Goal: Task Accomplishment & Management: Use online tool/utility

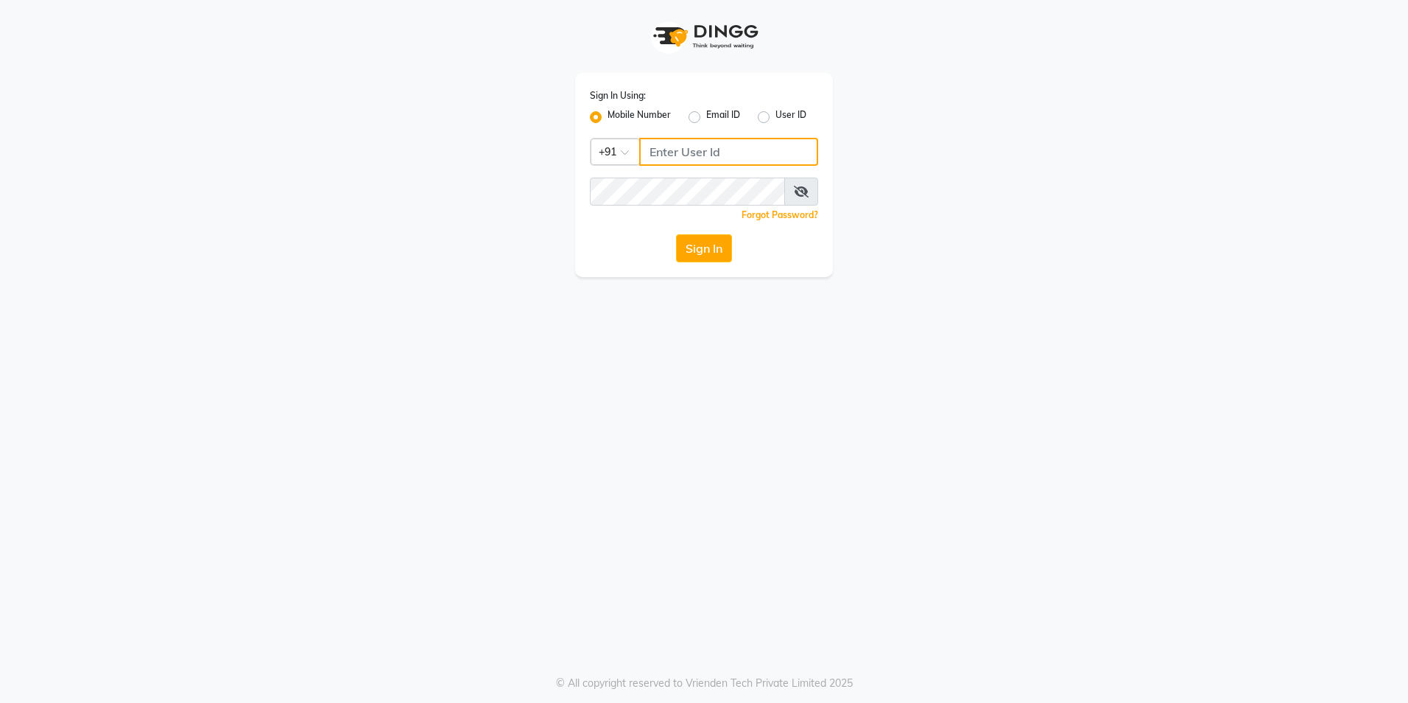
click at [703, 141] on input "Username" at bounding box center [728, 152] width 179 height 28
type input "8860755525"
click at [795, 197] on span at bounding box center [801, 192] width 34 height 28
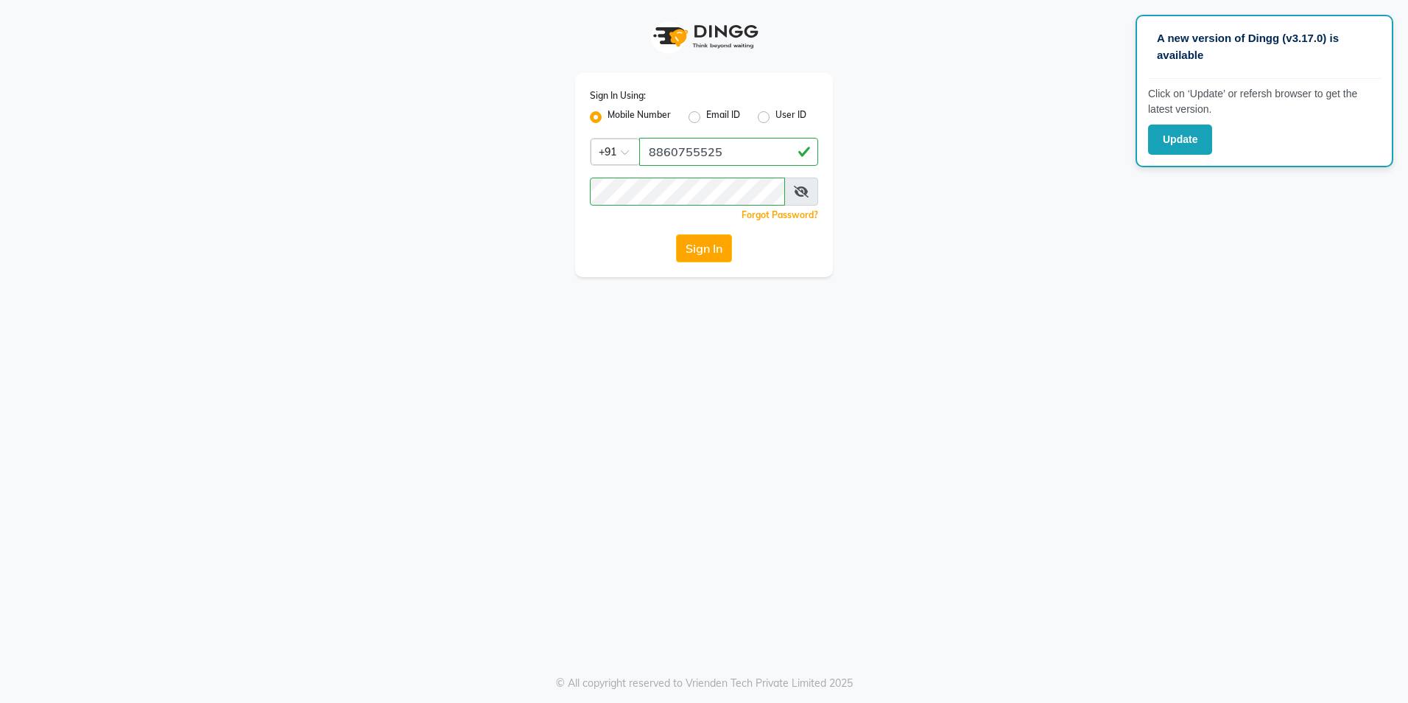
click at [789, 193] on span at bounding box center [801, 192] width 34 height 28
click at [801, 196] on icon at bounding box center [801, 192] width 15 height 12
click at [692, 246] on button "Sign In" at bounding box center [704, 248] width 56 height 28
click at [720, 253] on button "Sign In" at bounding box center [704, 248] width 56 height 28
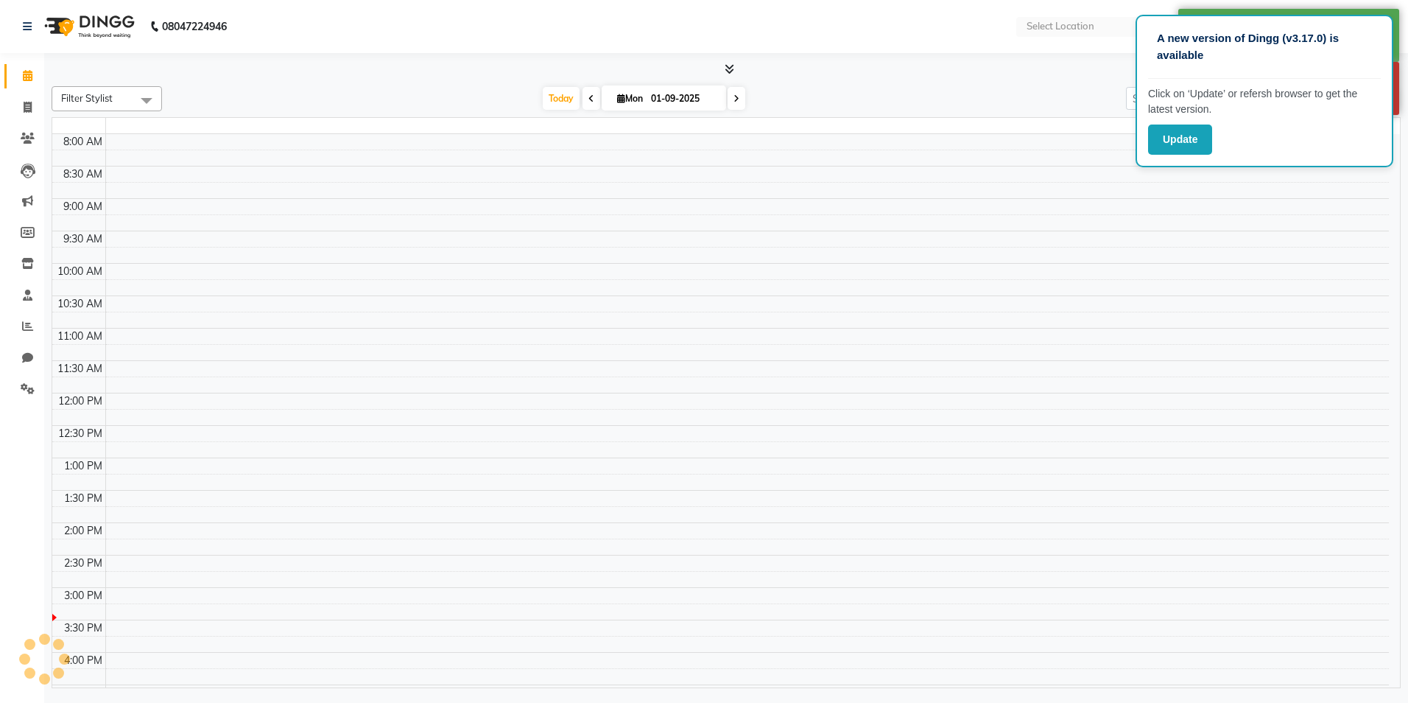
select select "en"
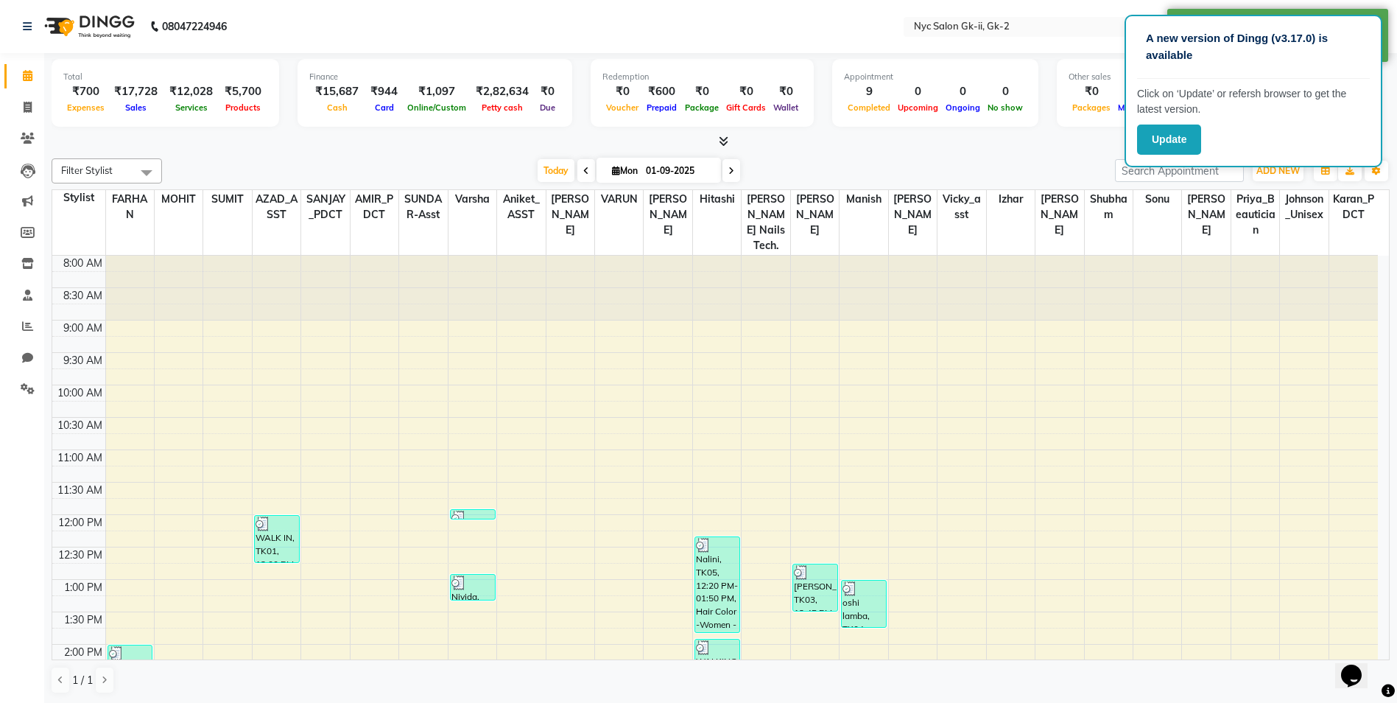
click at [1011, 136] on div at bounding box center [721, 141] width 1338 height 15
click at [340, 143] on div at bounding box center [721, 141] width 1338 height 15
click at [29, 323] on icon at bounding box center [27, 325] width 11 height 11
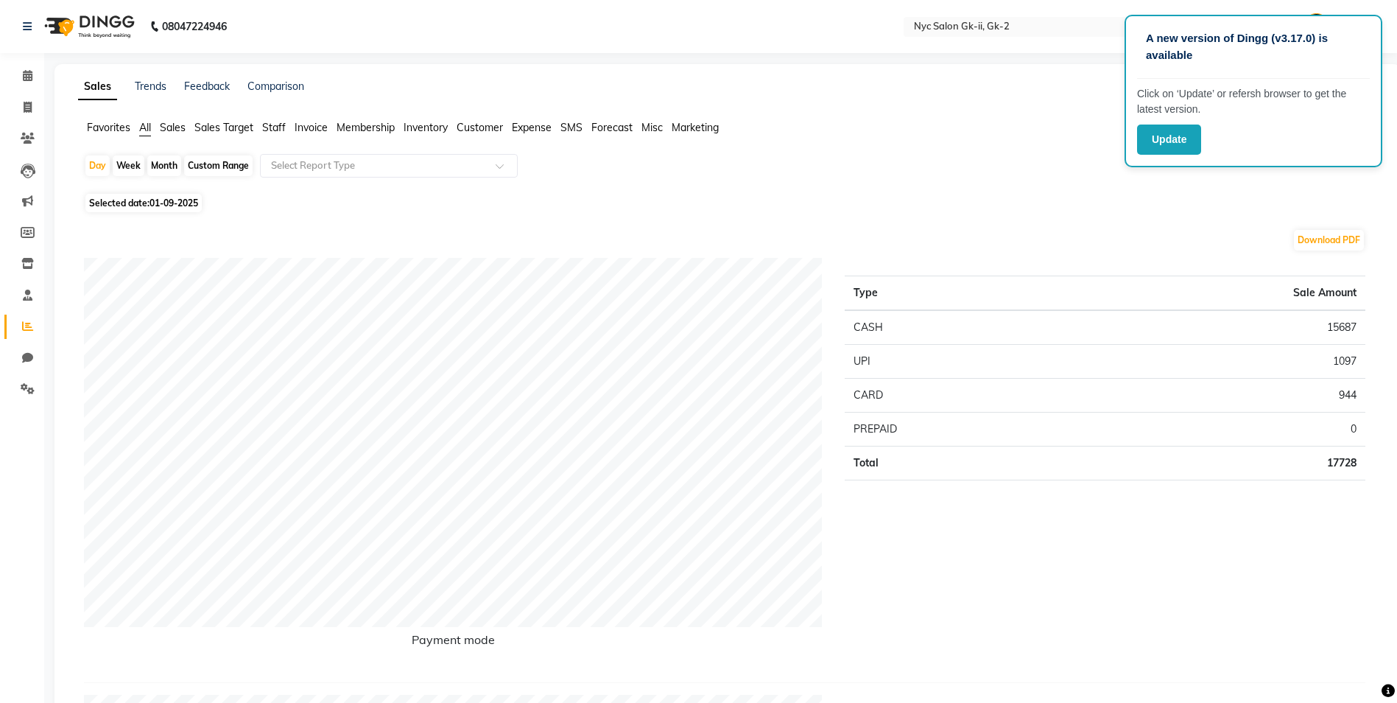
click at [146, 124] on span "All" at bounding box center [145, 127] width 12 height 13
click at [369, 171] on input "text" at bounding box center [374, 165] width 212 height 15
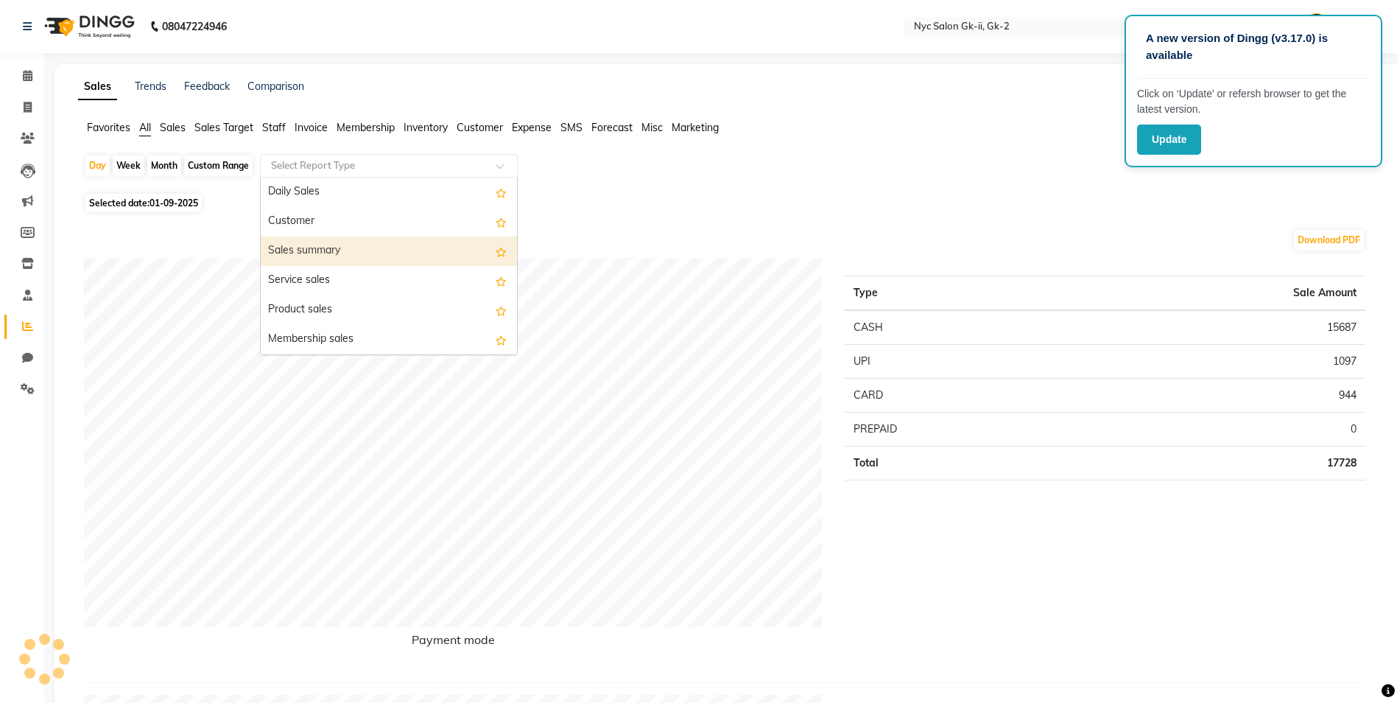
click at [329, 262] on div "Sales summary" at bounding box center [389, 250] width 256 height 29
select select "full_report"
select select "csv"
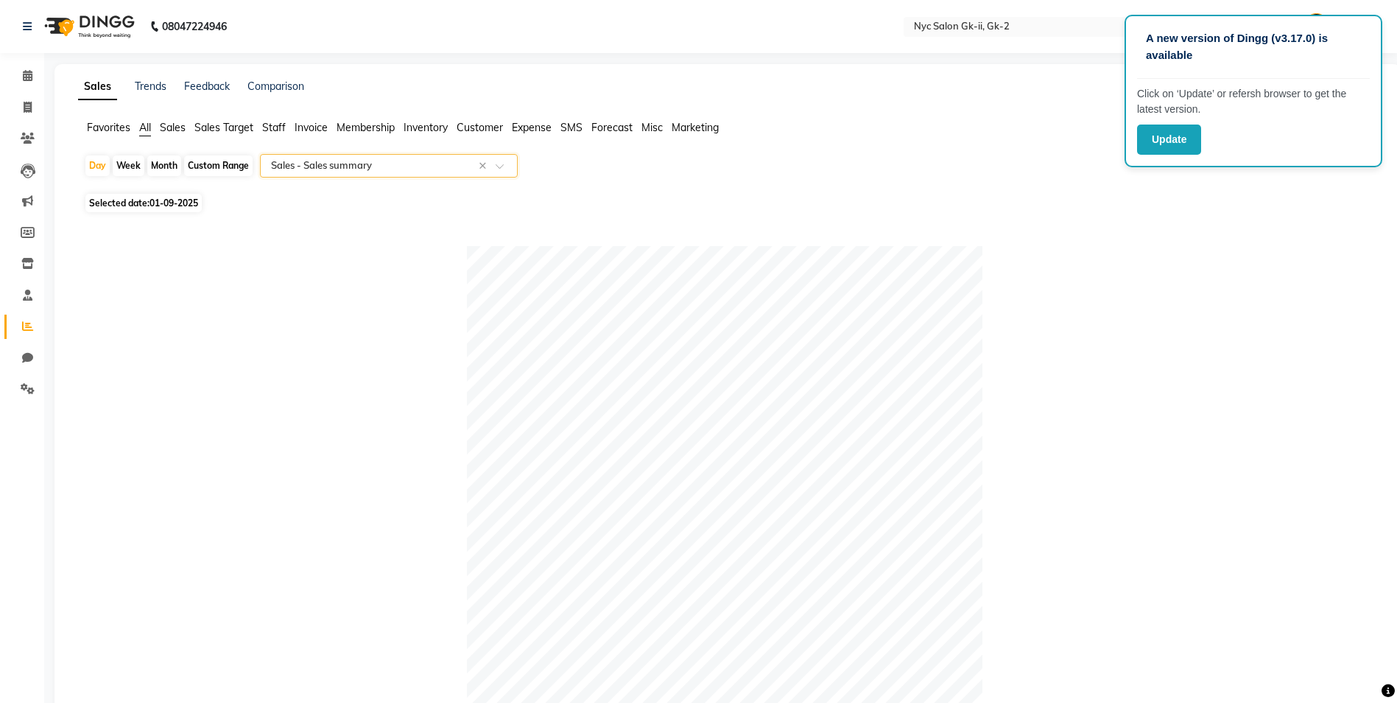
click at [229, 173] on div "Custom Range" at bounding box center [218, 165] width 68 height 21
select select "9"
select select "2025"
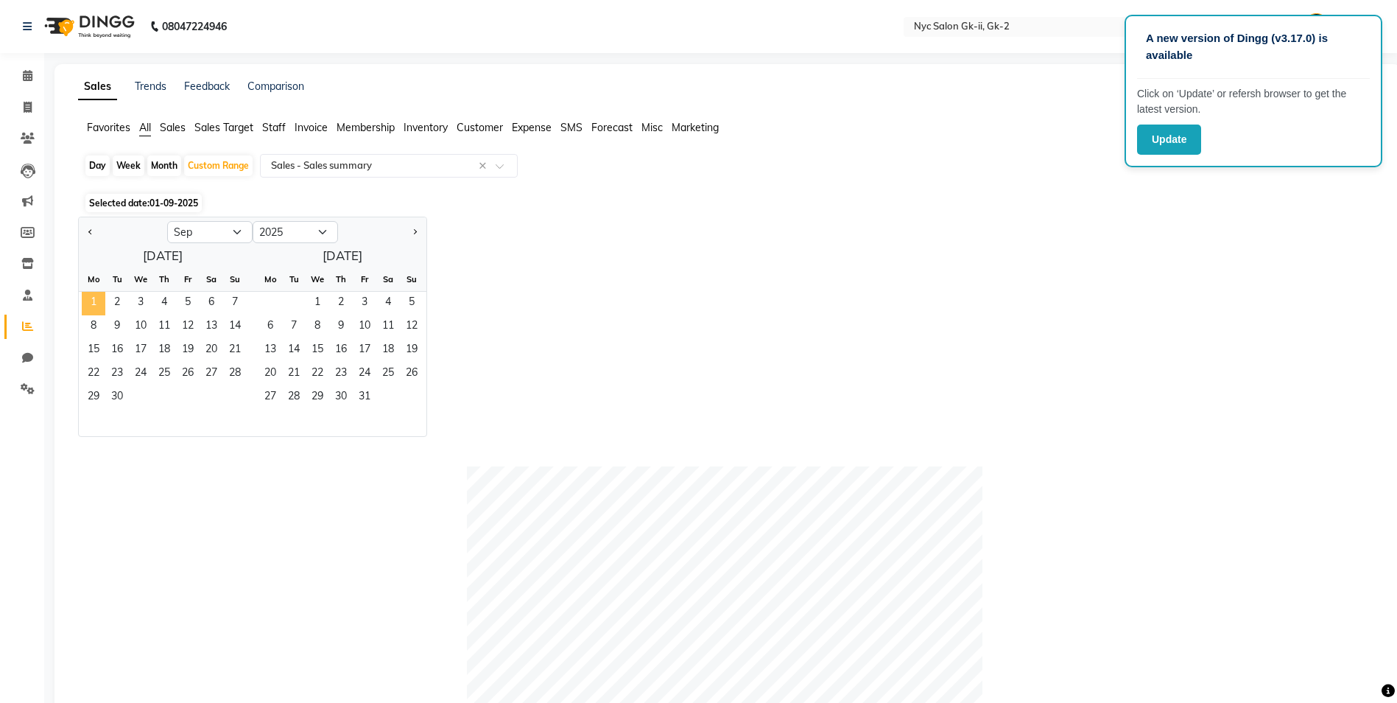
click at [90, 306] on span "1" at bounding box center [94, 304] width 24 height 24
drag, startPoint x: 222, startPoint y: 236, endPoint x: 212, endPoint y: 241, distance: 10.9
click at [221, 236] on select "Jan Feb Mar Apr May Jun [DATE] Aug Sep Oct Nov Dec" at bounding box center [209, 232] width 85 height 22
select select "8"
click at [167, 221] on select "Jan Feb Mar Apr May Jun [DATE] Aug Sep Oct Nov Dec" at bounding box center [209, 232] width 85 height 22
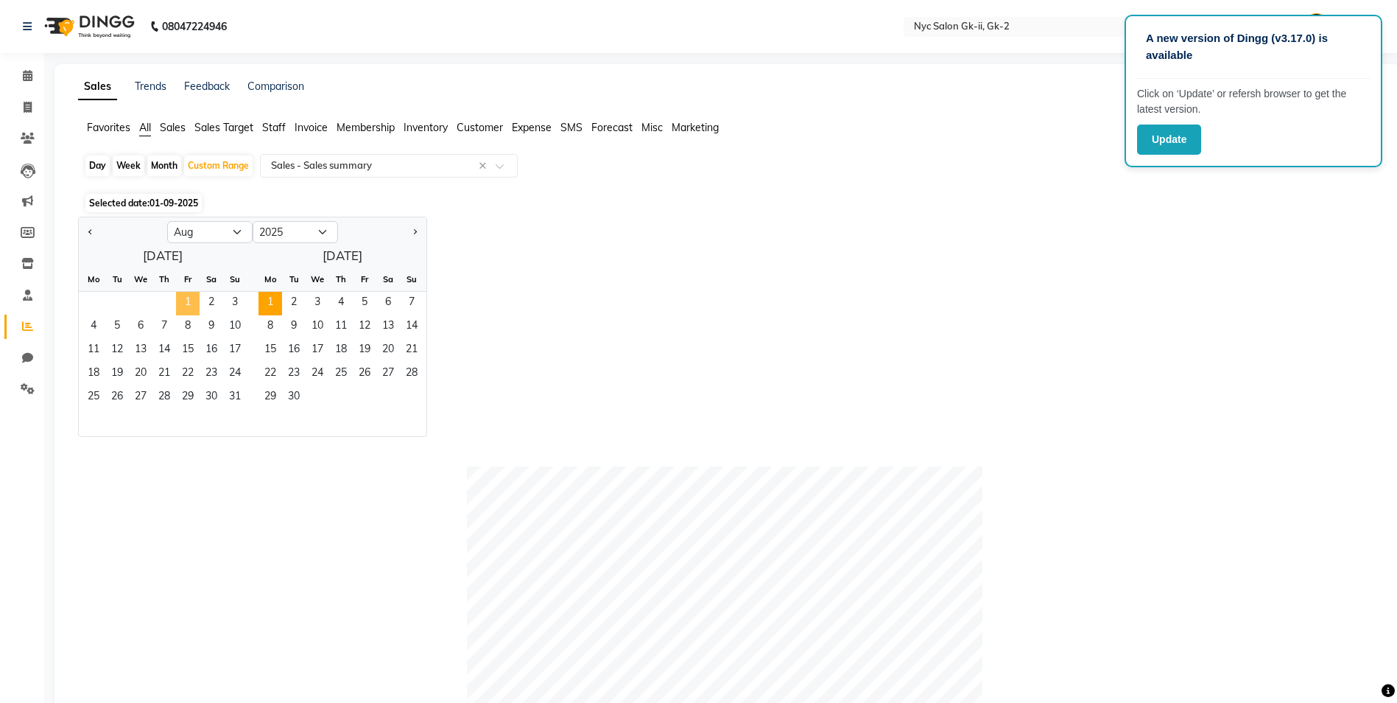
click at [189, 300] on span "1" at bounding box center [188, 304] width 24 height 24
click at [236, 392] on span "31" at bounding box center [235, 398] width 24 height 24
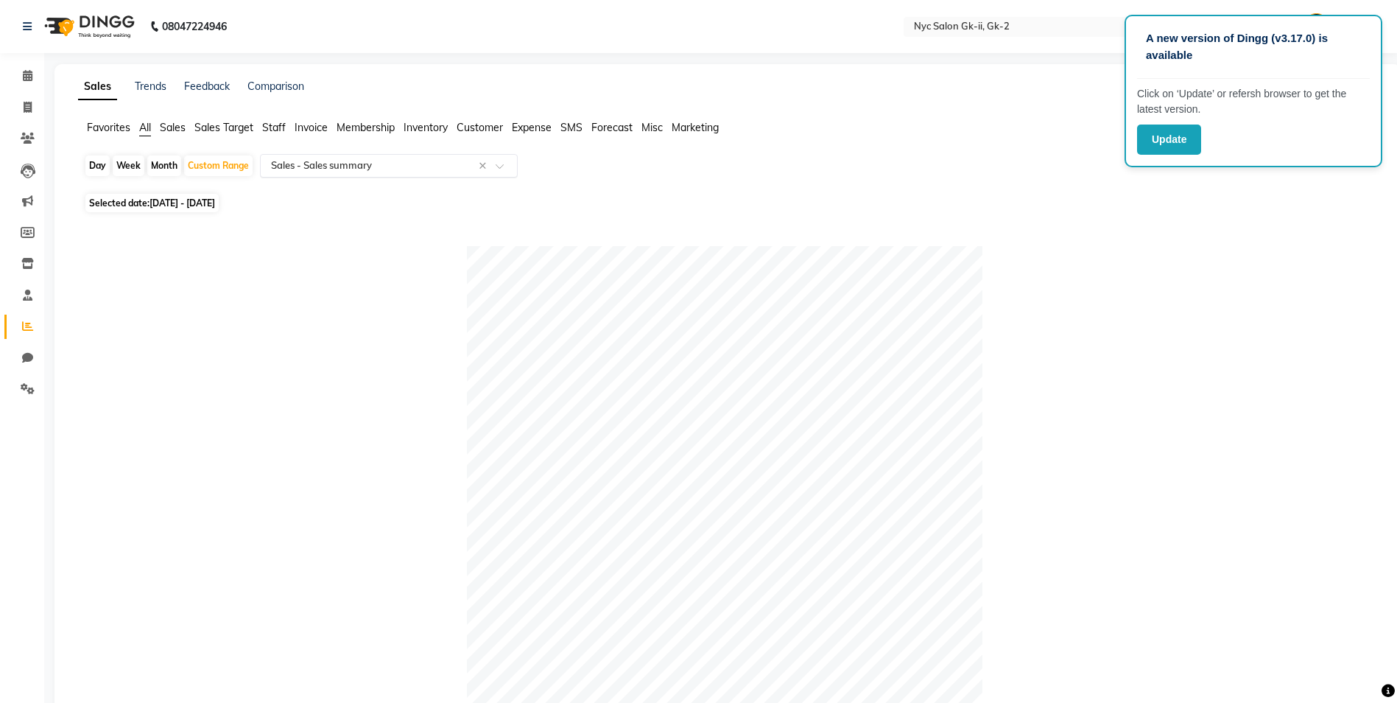
click at [430, 164] on input "text" at bounding box center [374, 165] width 212 height 15
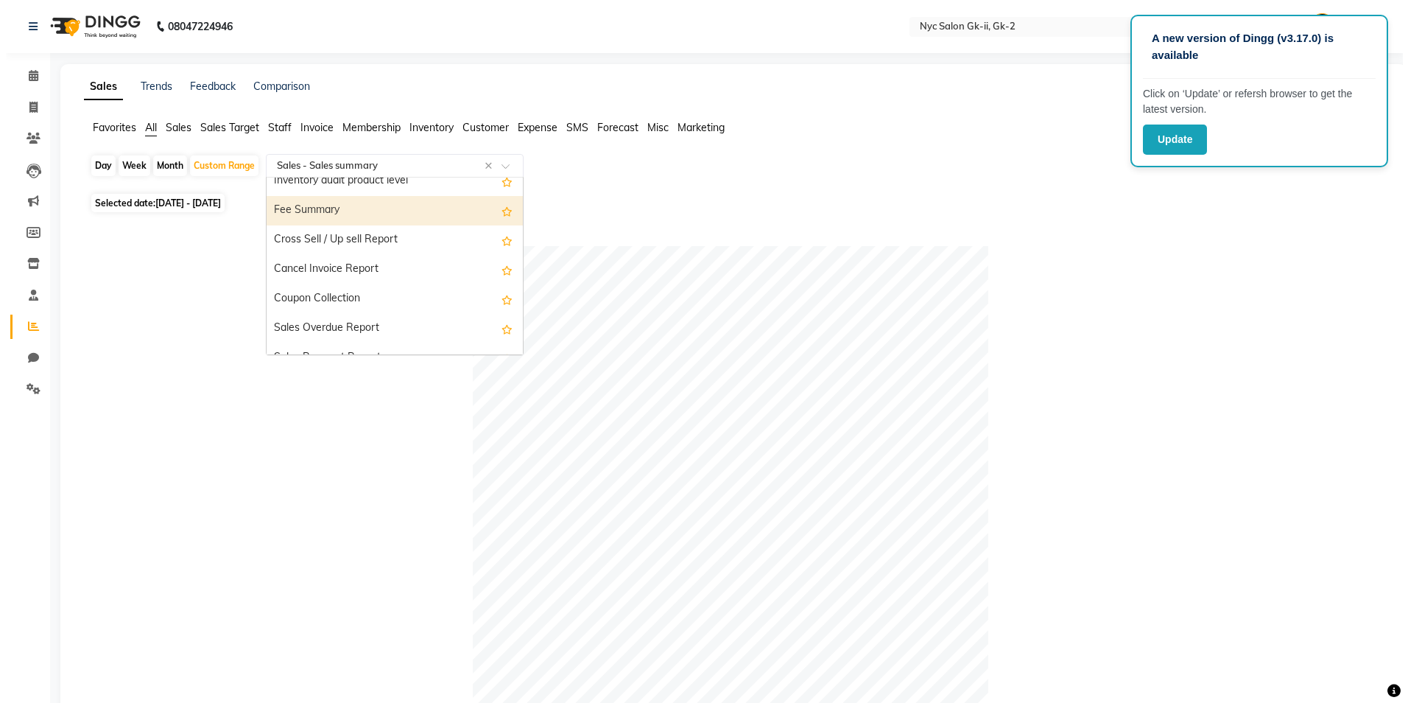
scroll to position [2313, 0]
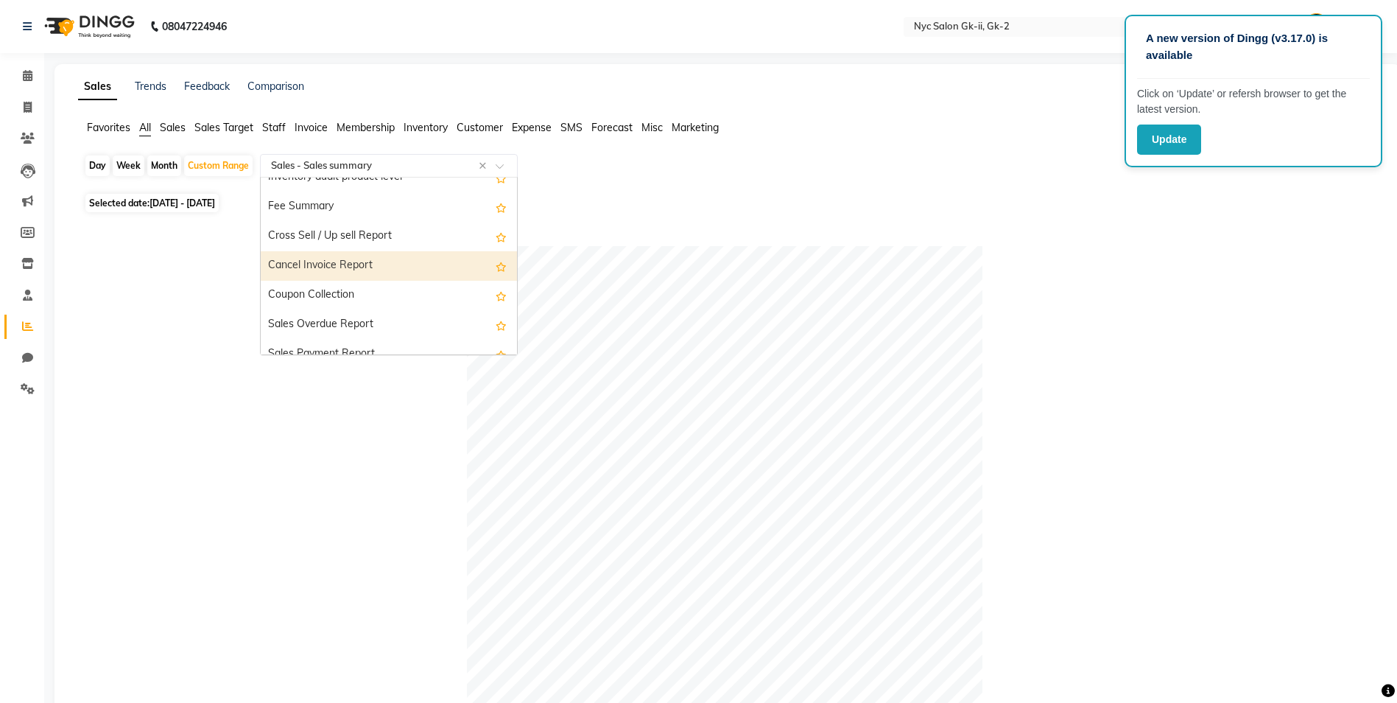
click at [369, 271] on div "Cancel Invoice Report" at bounding box center [389, 265] width 256 height 29
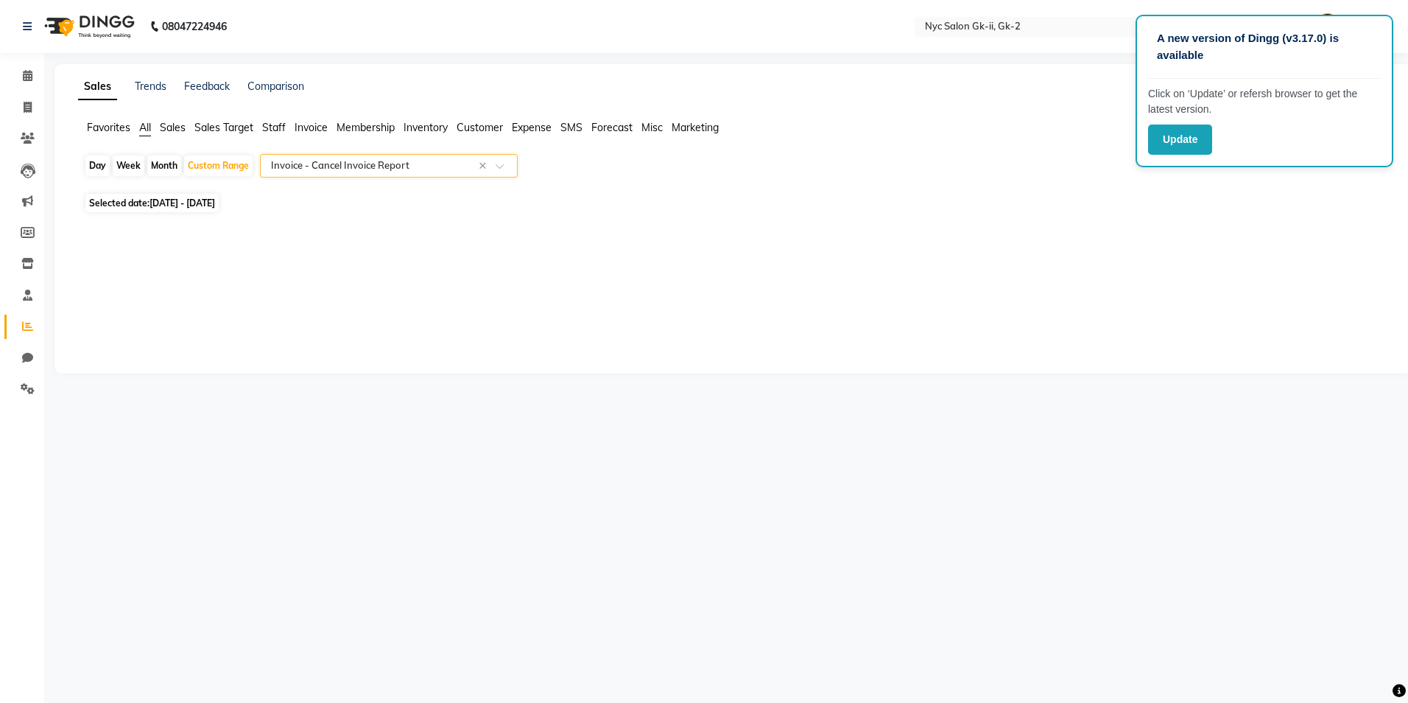
click at [215, 203] on span "[DATE] - [DATE]" at bounding box center [183, 202] width 66 height 11
select select "8"
select select "2025"
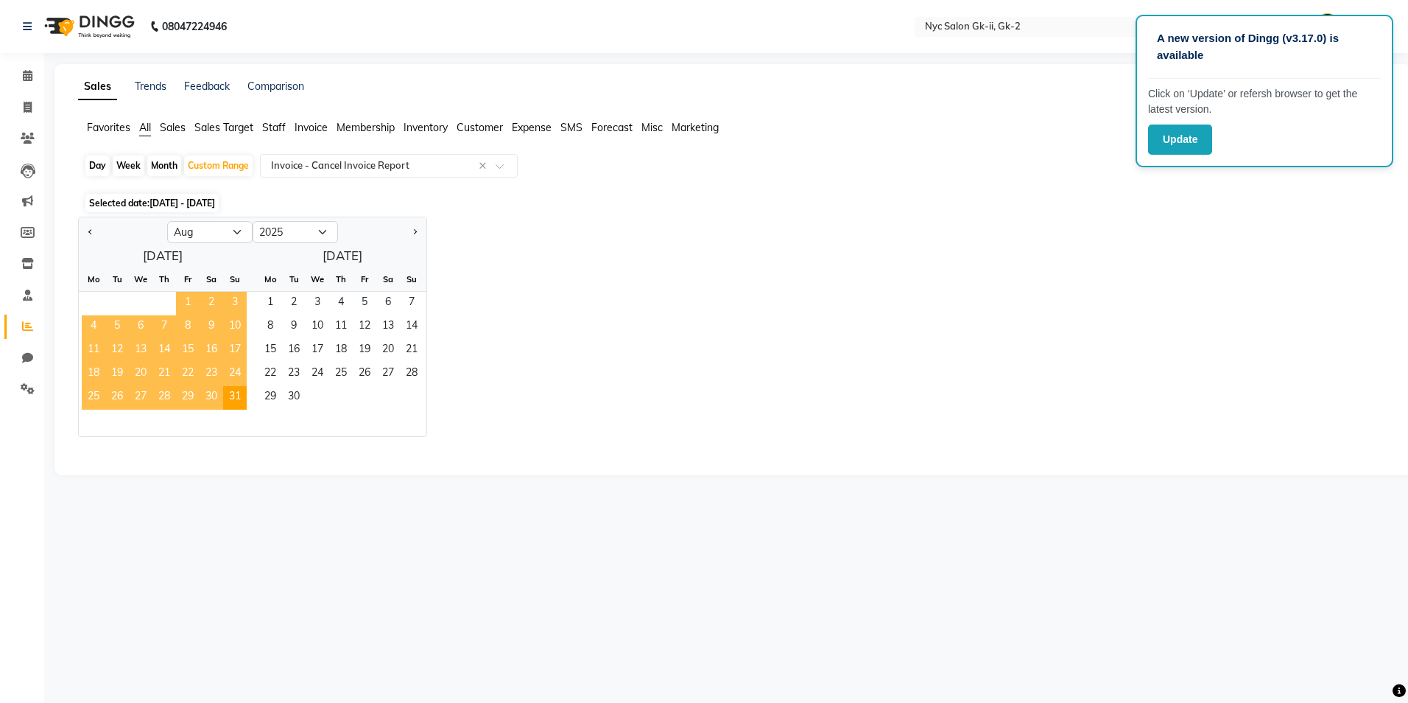
click at [193, 303] on span "1" at bounding box center [188, 304] width 24 height 24
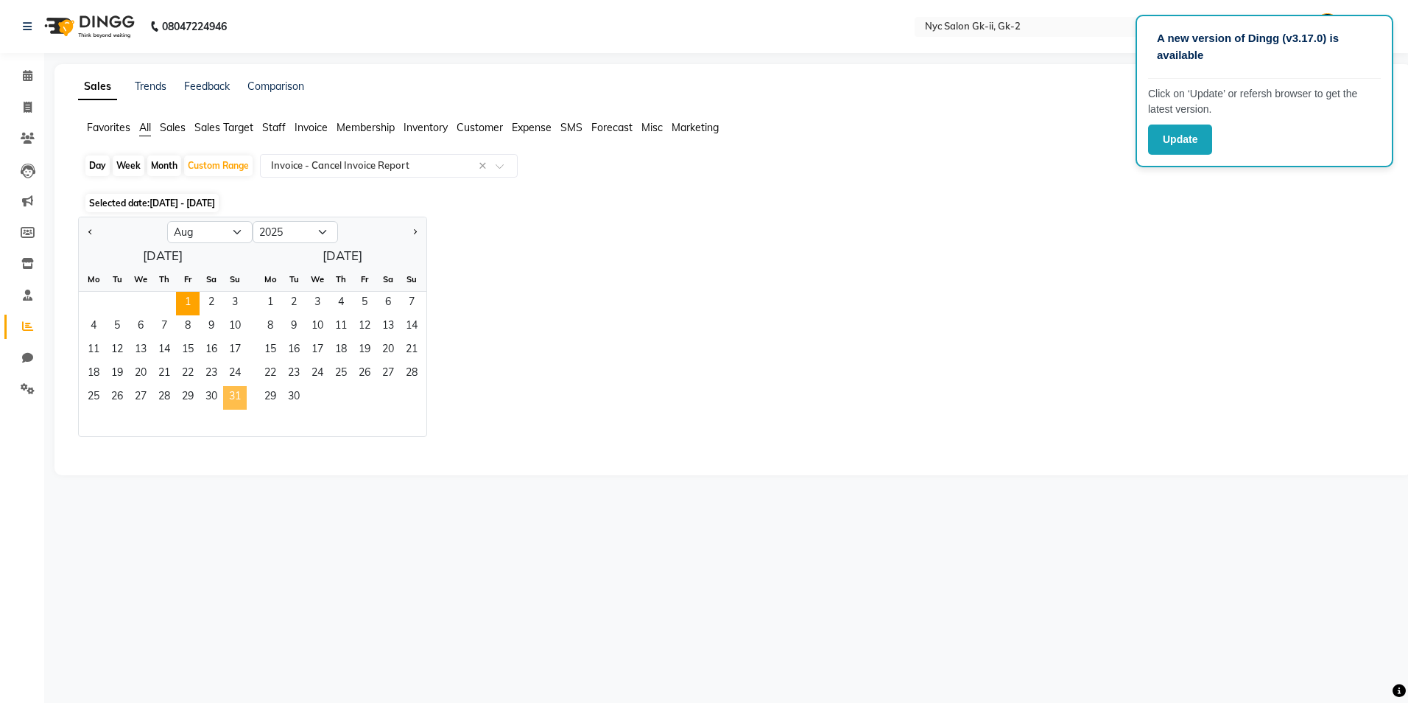
click at [236, 400] on span "31" at bounding box center [235, 398] width 24 height 24
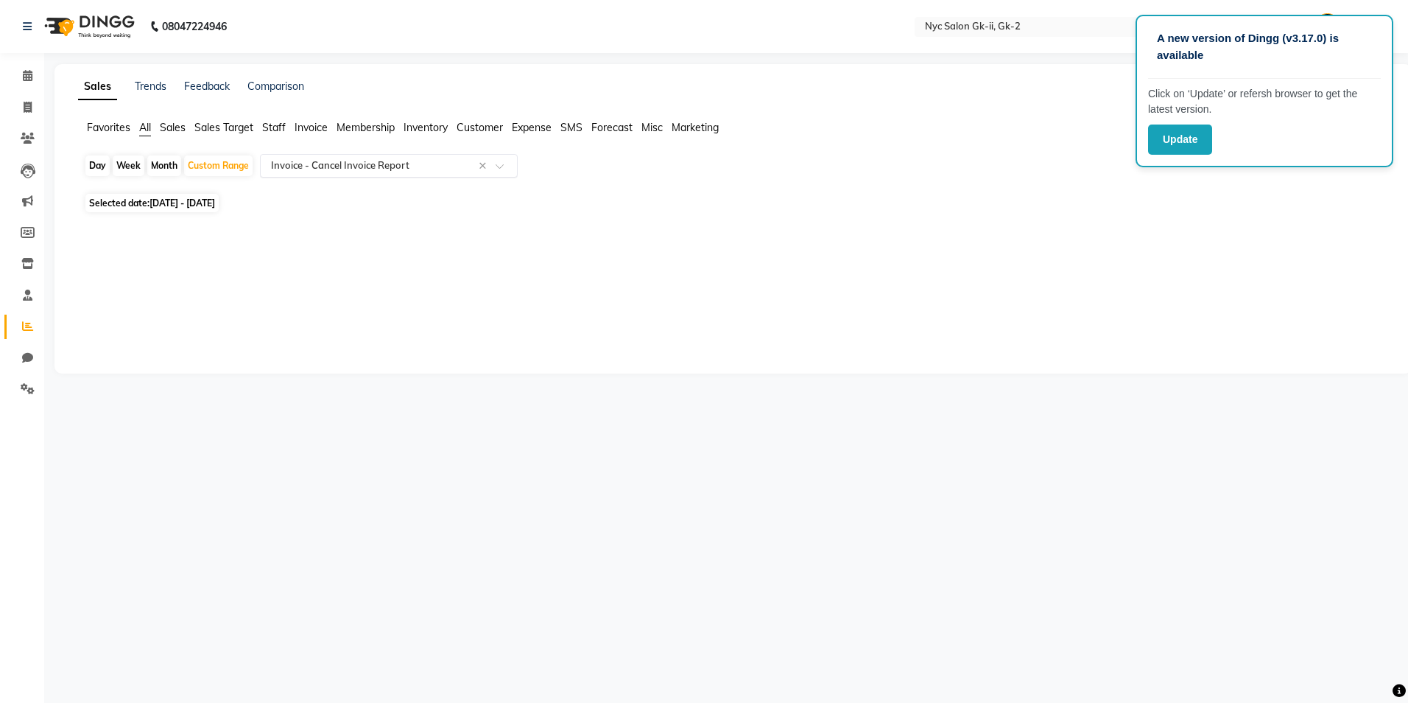
click at [397, 178] on ng-select "Select Report Type × Invoice - Cancel Invoice Report ×" at bounding box center [389, 166] width 258 height 24
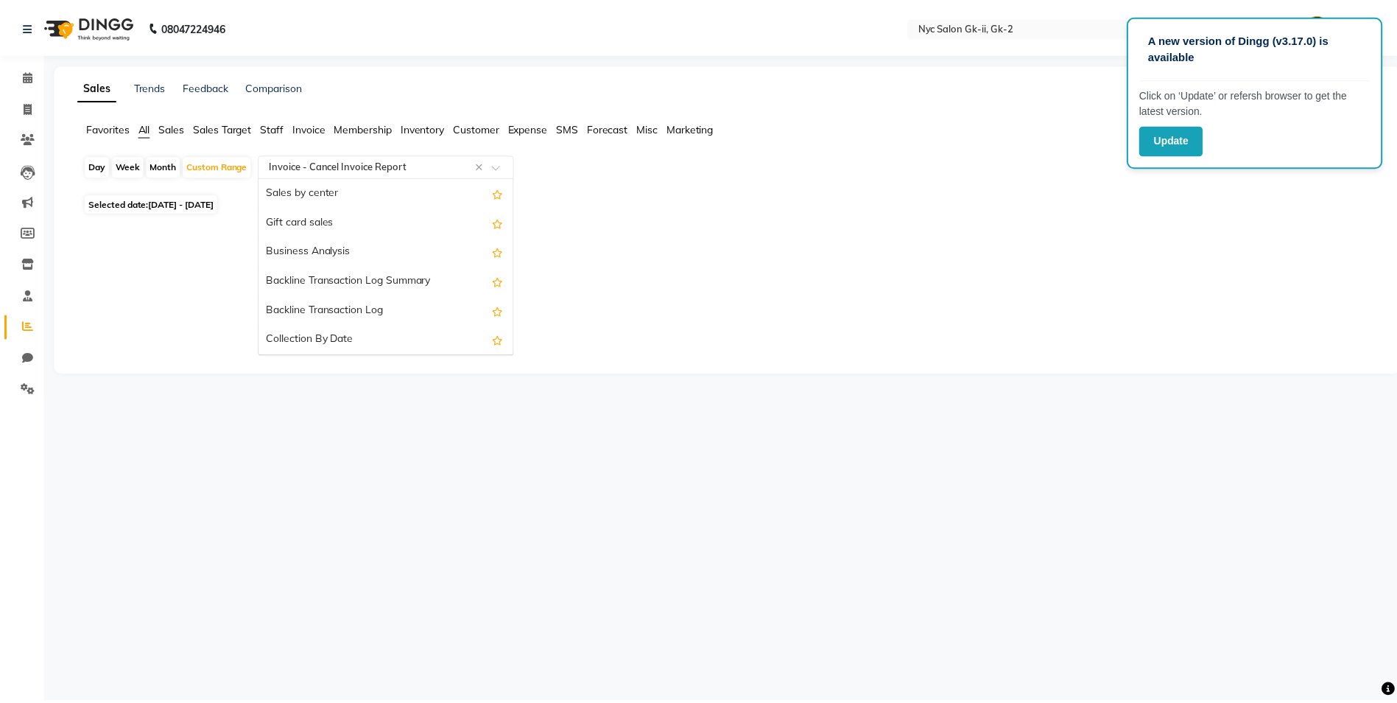
scroll to position [0, 0]
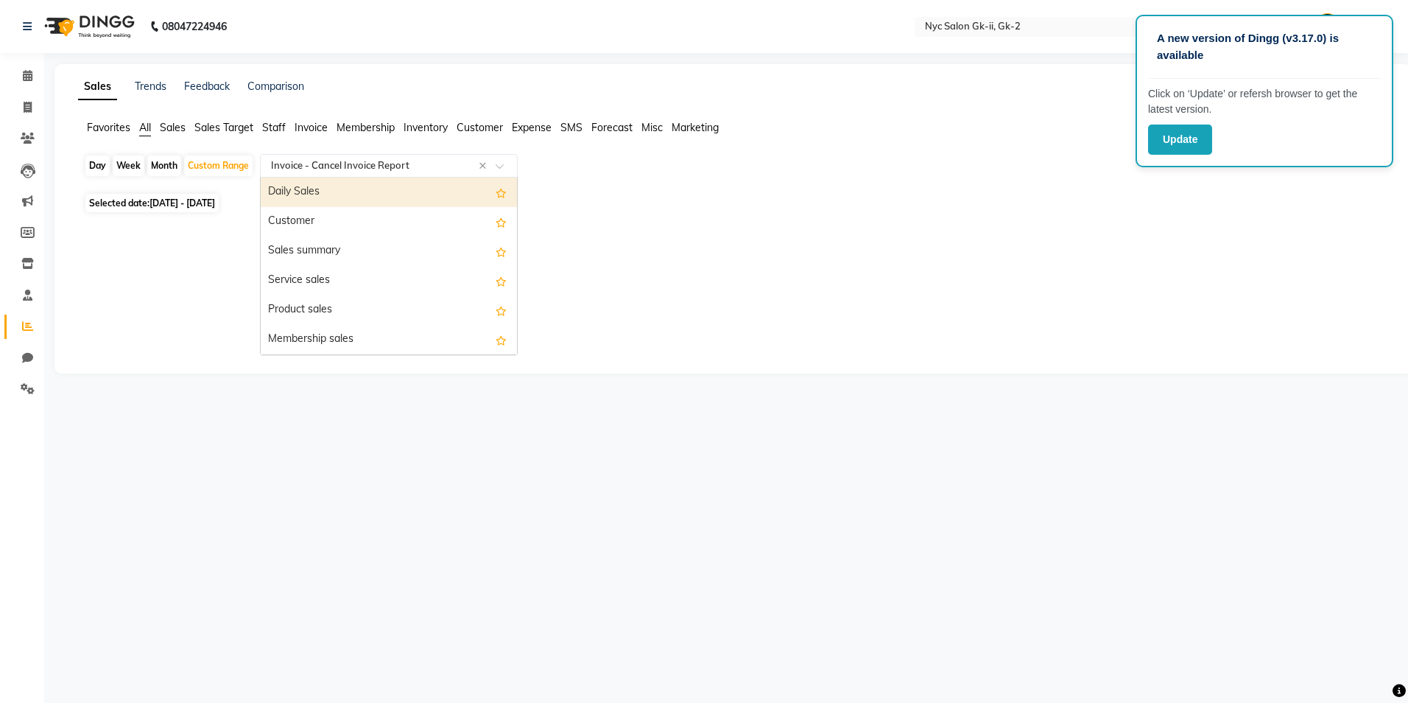
click at [357, 199] on div "Daily Sales" at bounding box center [389, 192] width 256 height 29
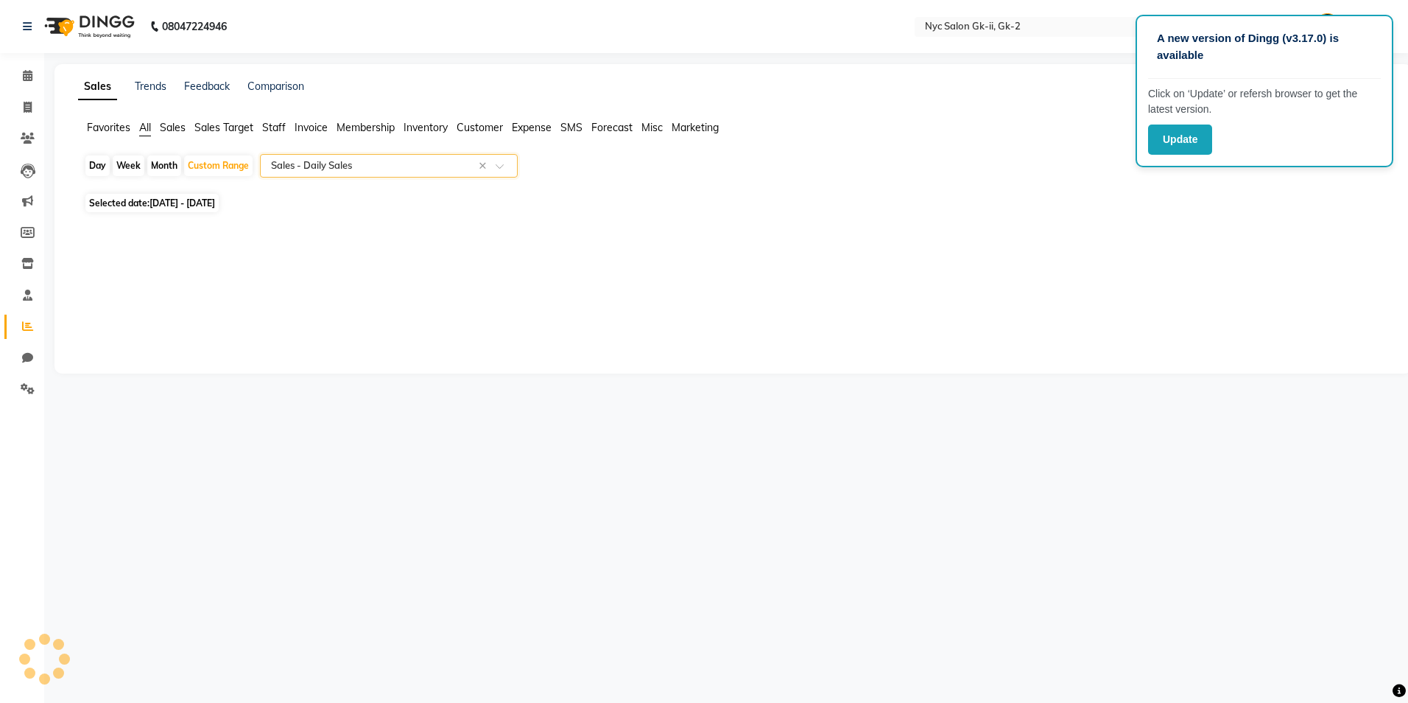
select select "full_report"
select select "csv"
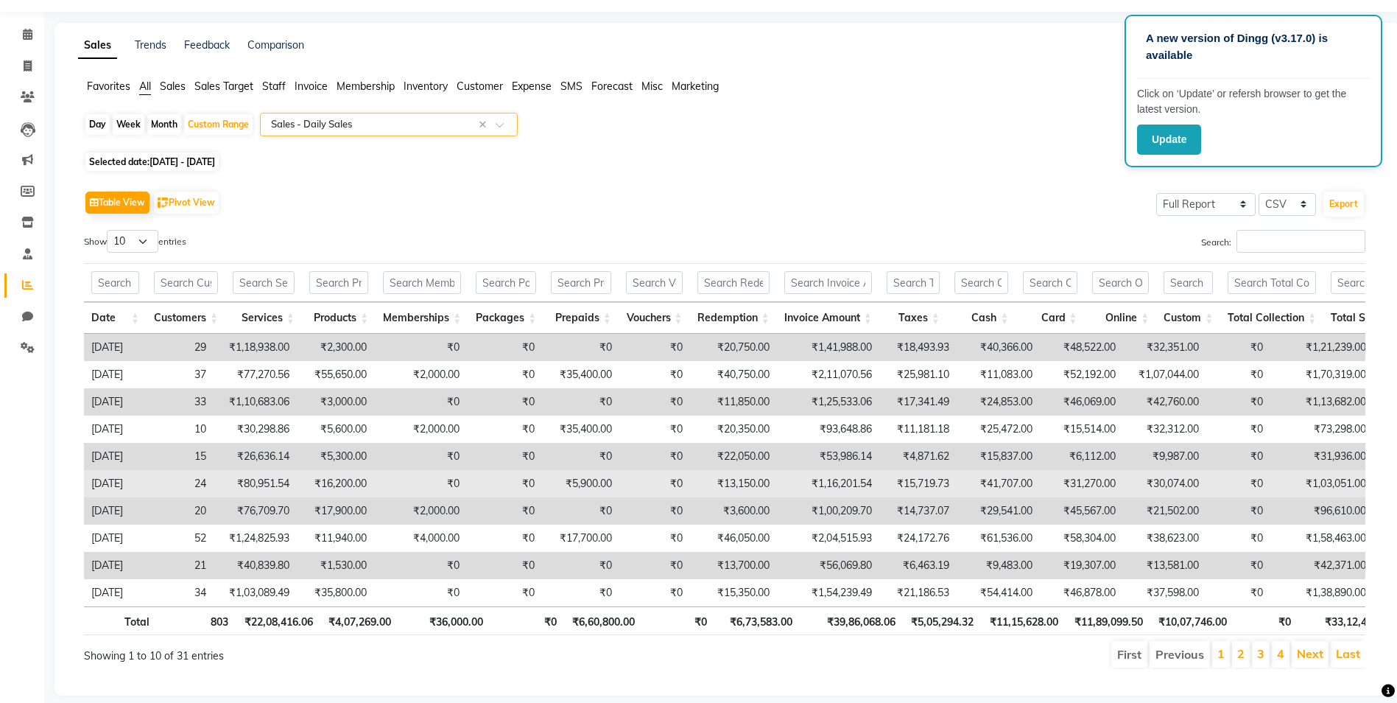
scroll to position [78, 0]
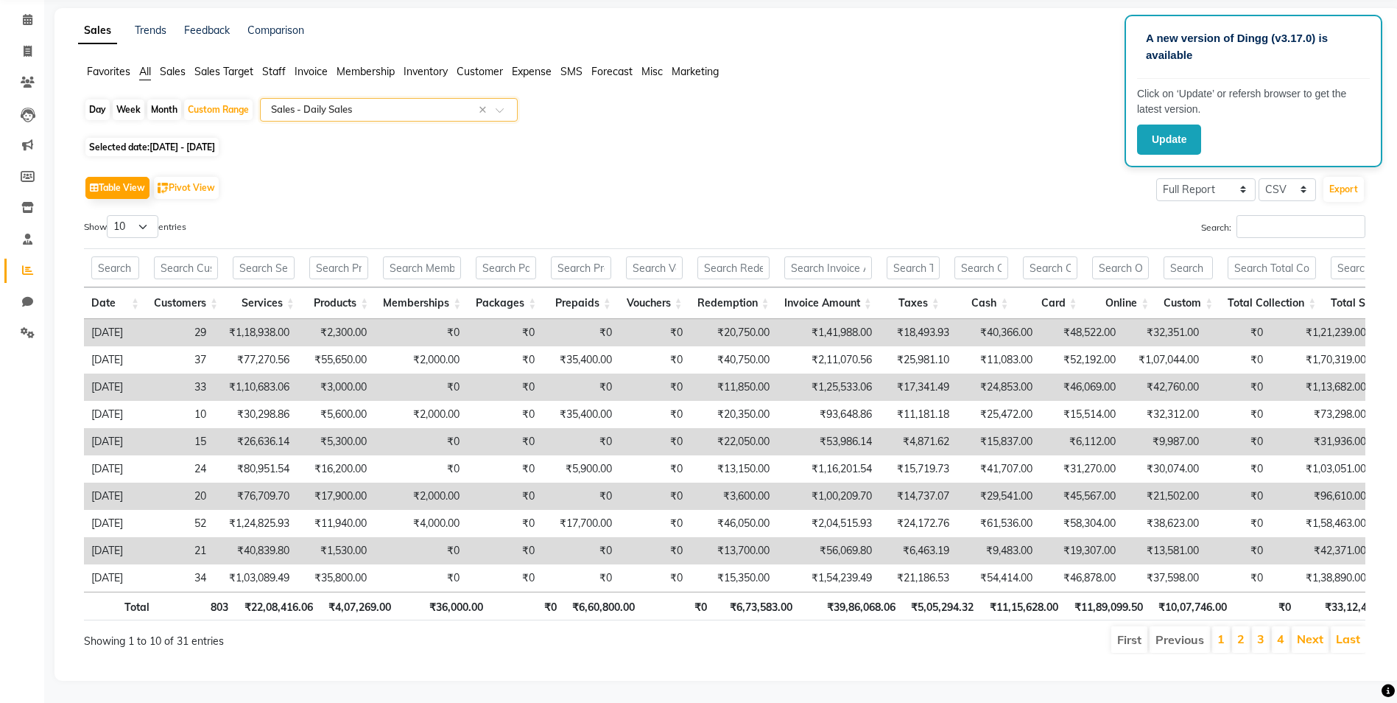
click at [1275, 52] on p "A new version of Dingg (v3.17.0) is available" at bounding box center [1253, 46] width 215 height 33
click at [1173, 146] on button "Update" at bounding box center [1169, 139] width 64 height 30
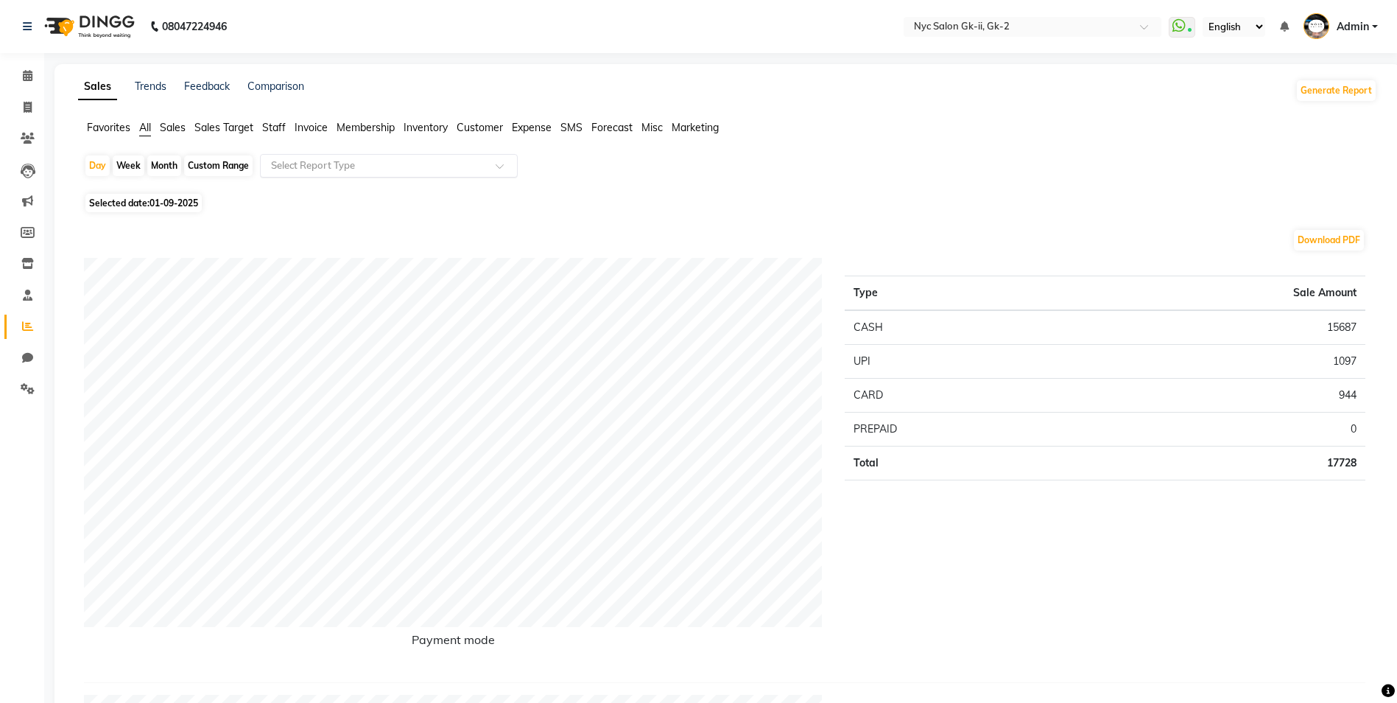
click at [318, 165] on input "text" at bounding box center [374, 165] width 212 height 15
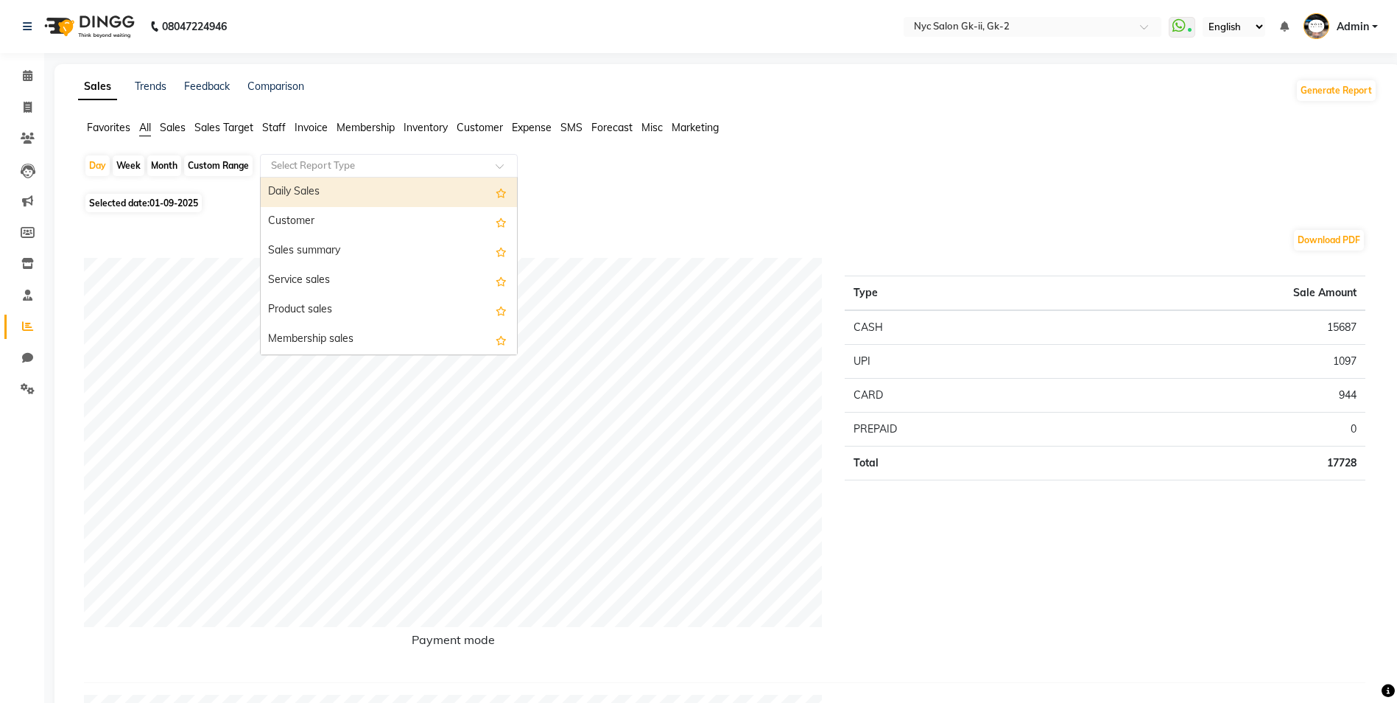
click at [327, 186] on div "Daily Sales" at bounding box center [389, 192] width 256 height 29
select select "full_report"
select select "csv"
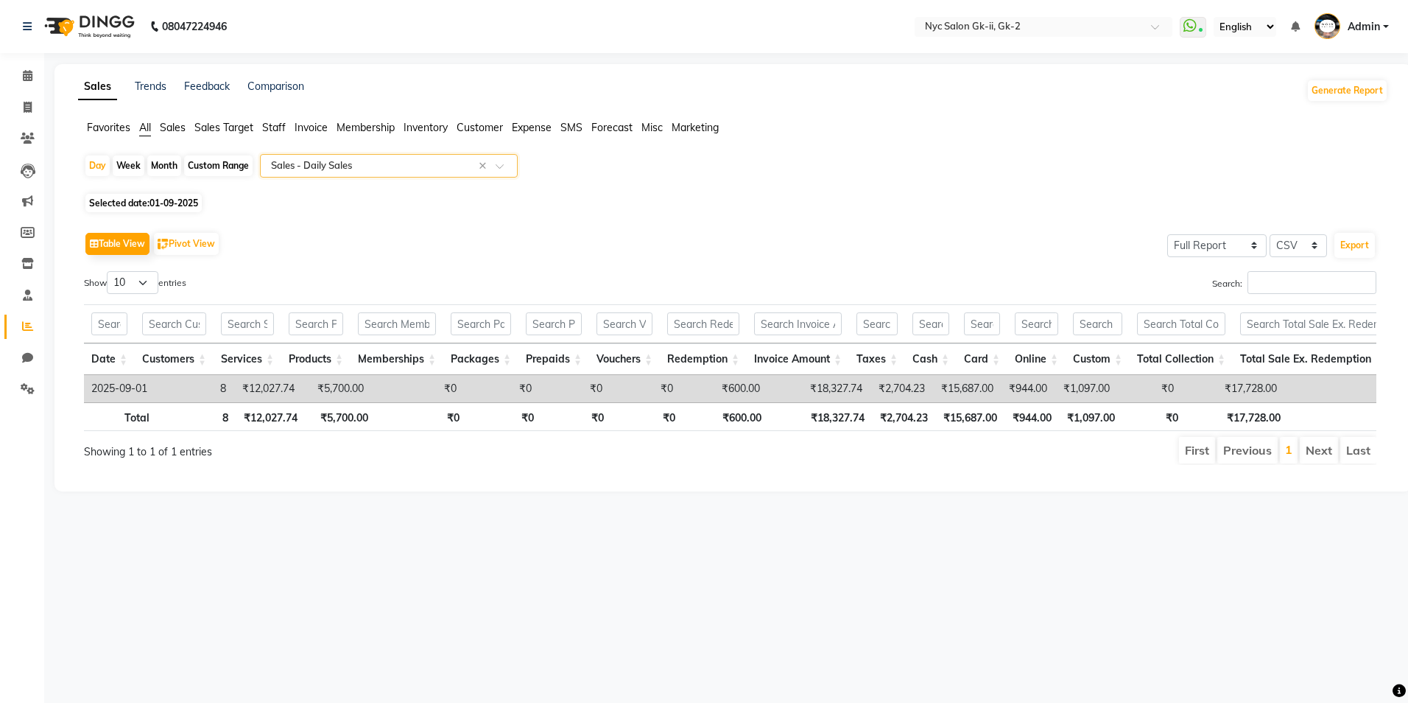
click at [219, 169] on div "Custom Range" at bounding box center [218, 165] width 68 height 21
select select "9"
select select "2025"
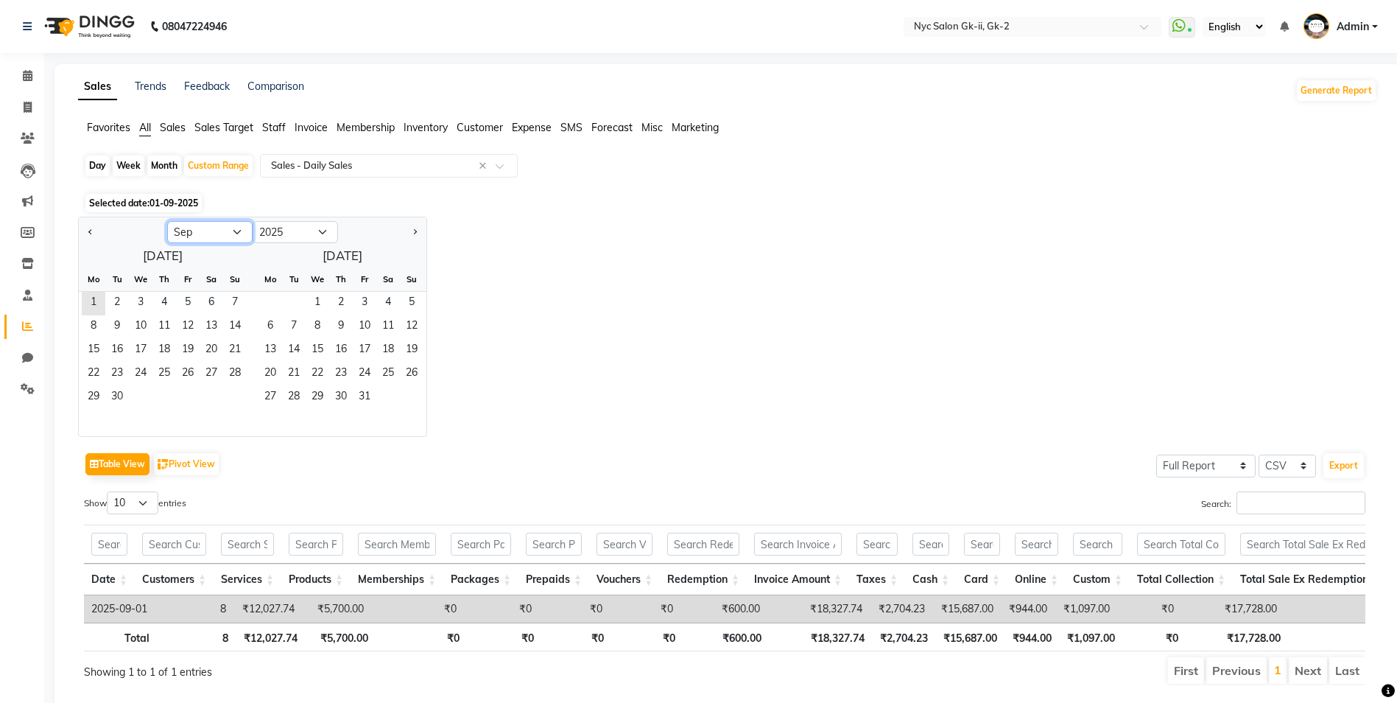
click at [196, 235] on select "Jan Feb Mar Apr May Jun [DATE] Aug Sep Oct Nov Dec" at bounding box center [209, 232] width 85 height 22
select select "8"
click at [167, 221] on select "Jan Feb Mar Apr May Jun [DATE] Aug Sep Oct Nov Dec" at bounding box center [209, 232] width 85 height 22
click at [190, 298] on span "1" at bounding box center [188, 304] width 24 height 24
click at [237, 396] on span "31" at bounding box center [235, 398] width 24 height 24
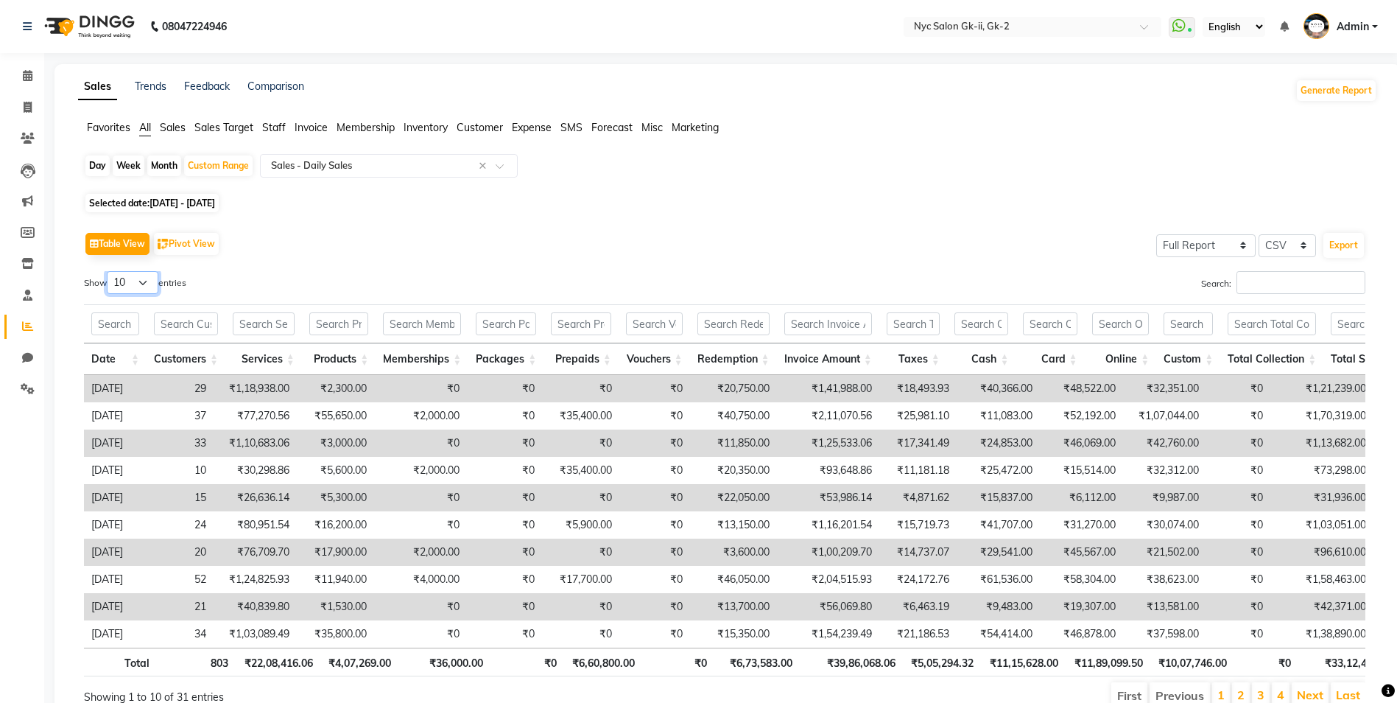
click at [136, 292] on select "10 25 50 100" at bounding box center [133, 282] width 52 height 23
select select "50"
click at [109, 271] on select "10 25 50 100" at bounding box center [133, 282] width 52 height 23
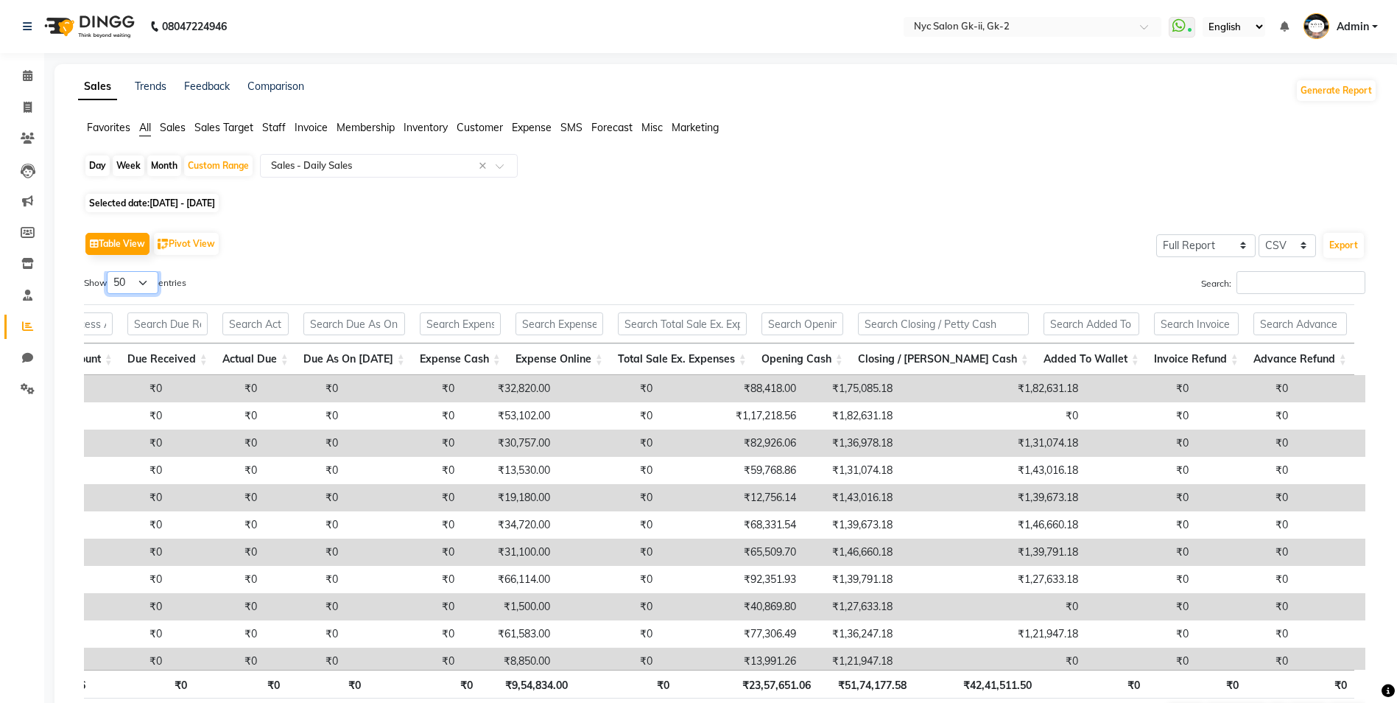
scroll to position [0, 964]
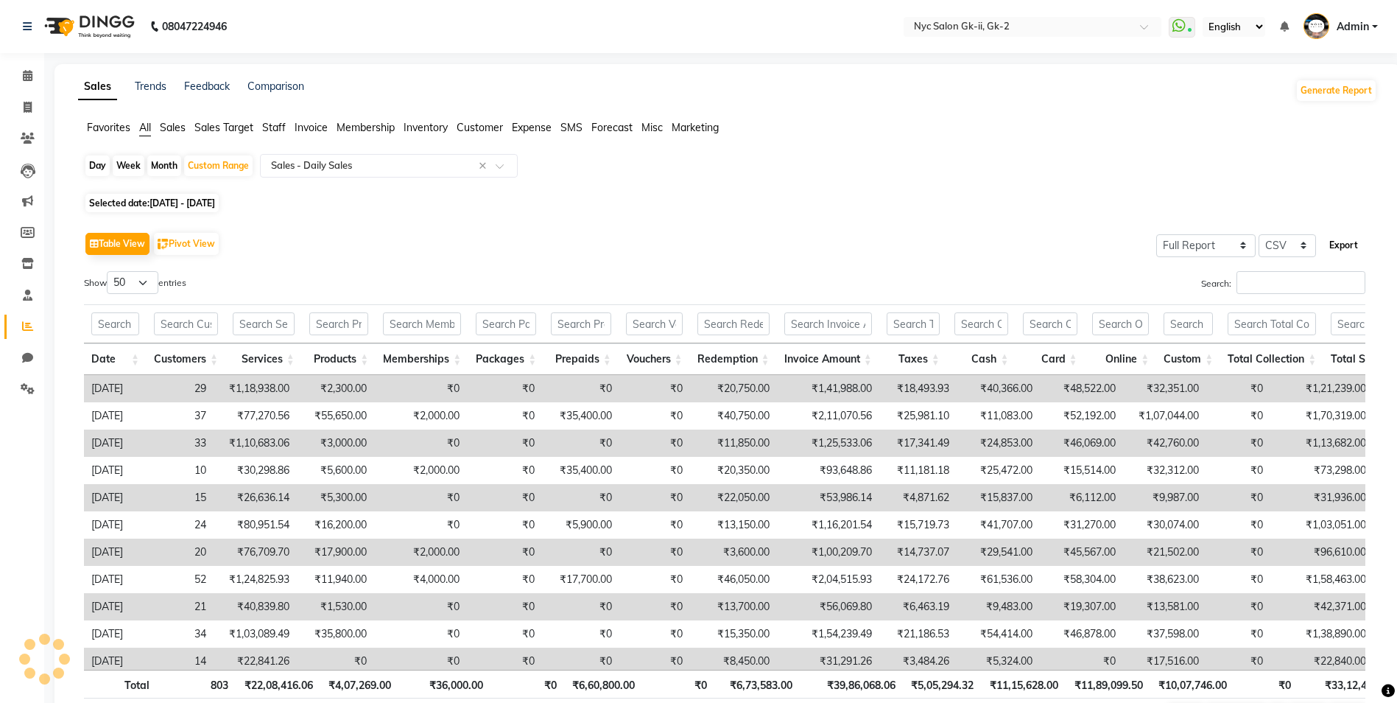
click at [1349, 246] on button "Export" at bounding box center [1344, 245] width 41 height 25
click at [628, 230] on div "Table View Pivot View Select Full Report Filtered Report Select CSV PDF Export" at bounding box center [725, 243] width 1282 height 31
click at [541, 128] on span "Expense" at bounding box center [532, 127] width 40 height 13
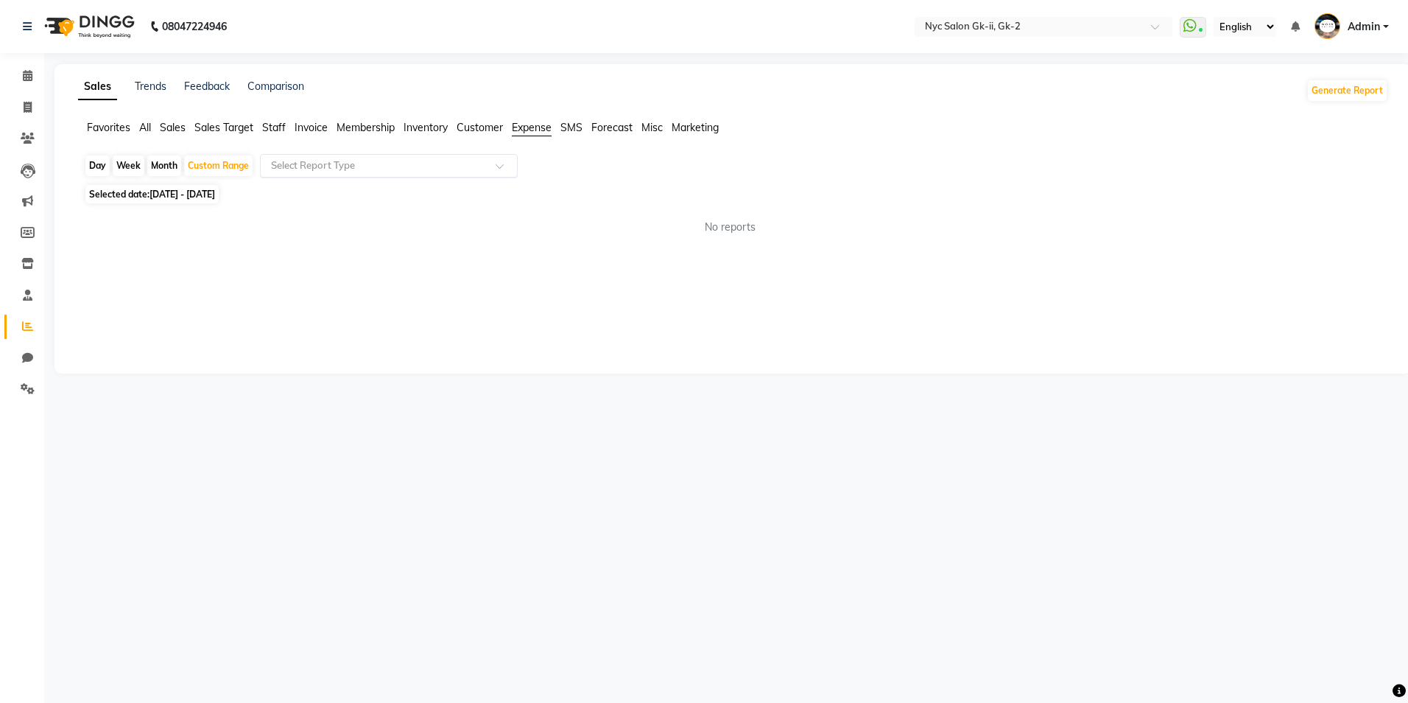
click at [490, 159] on div at bounding box center [389, 165] width 256 height 15
click at [387, 225] on div "Expense" at bounding box center [389, 221] width 256 height 29
select select "full_report"
select select "csv"
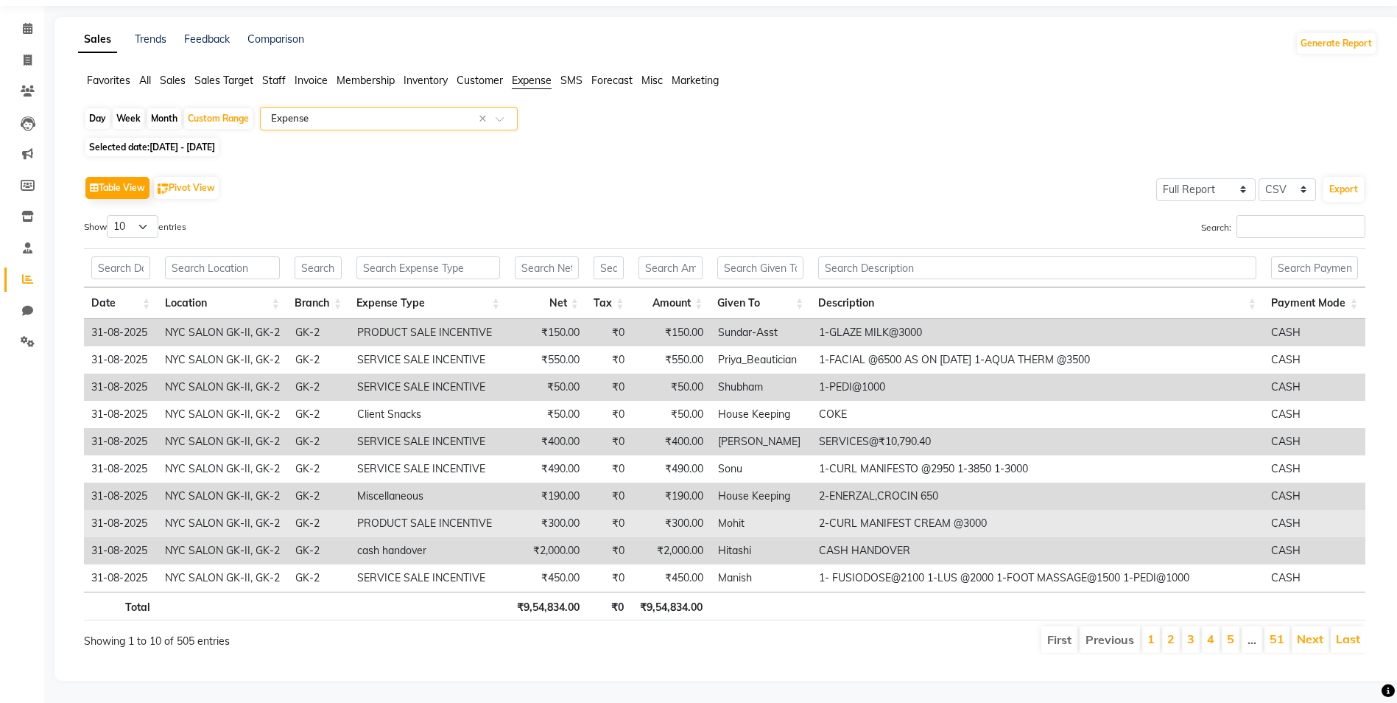
scroll to position [0, 0]
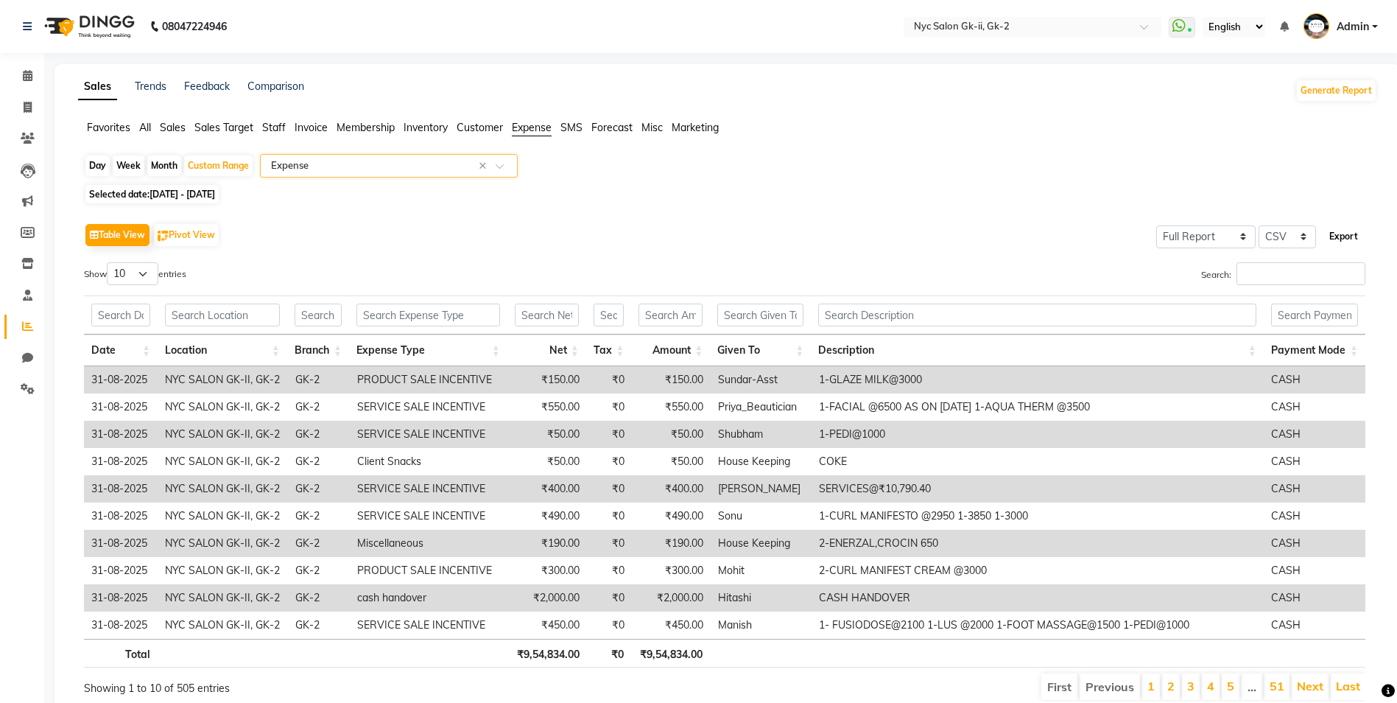
click at [1353, 245] on button "Export" at bounding box center [1344, 236] width 41 height 25
